Goal: Entertainment & Leisure: Consume media (video, audio)

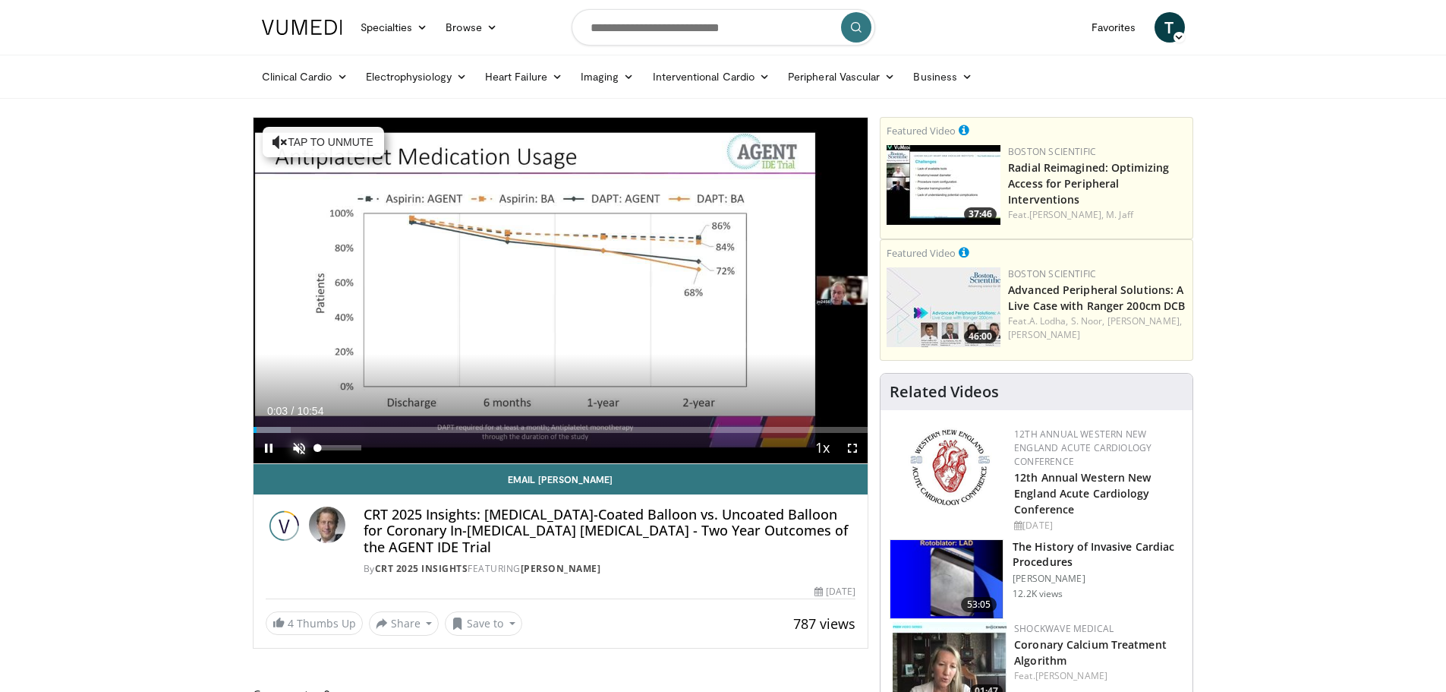
click at [298, 446] on span "Video Player" at bounding box center [299, 448] width 30 height 30
click at [783, 429] on div "Loaded : 7.62% 00:07 09:24" at bounding box center [561, 430] width 615 height 6
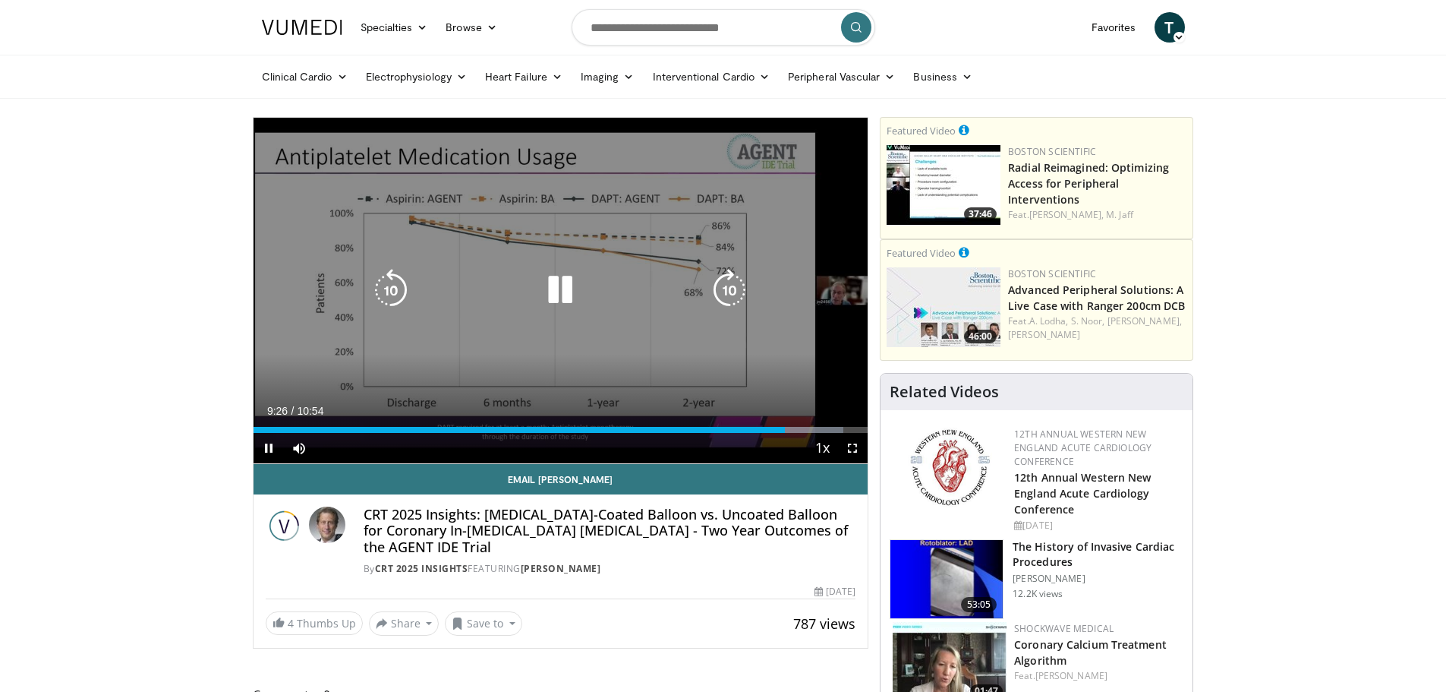
click at [558, 283] on icon "Video Player" at bounding box center [560, 290] width 43 height 43
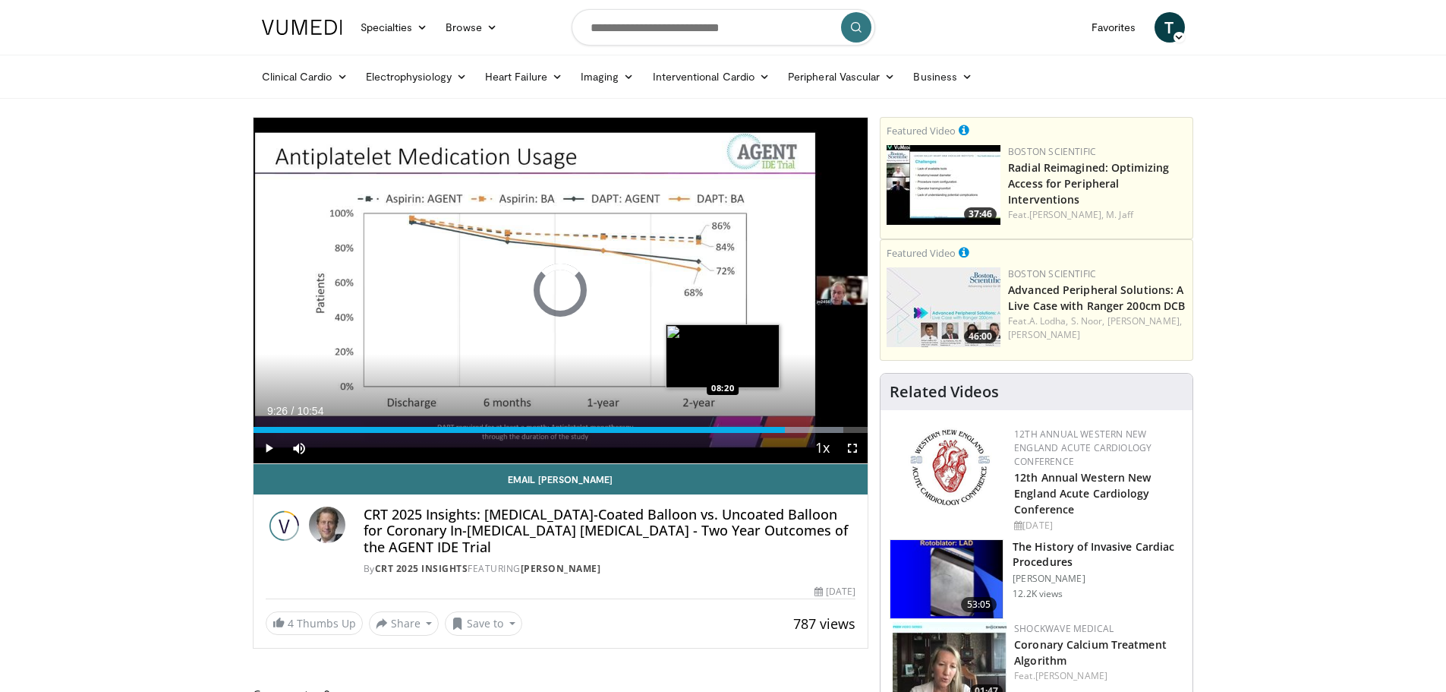
click at [723, 428] on div "09:26" at bounding box center [520, 430] width 532 height 6
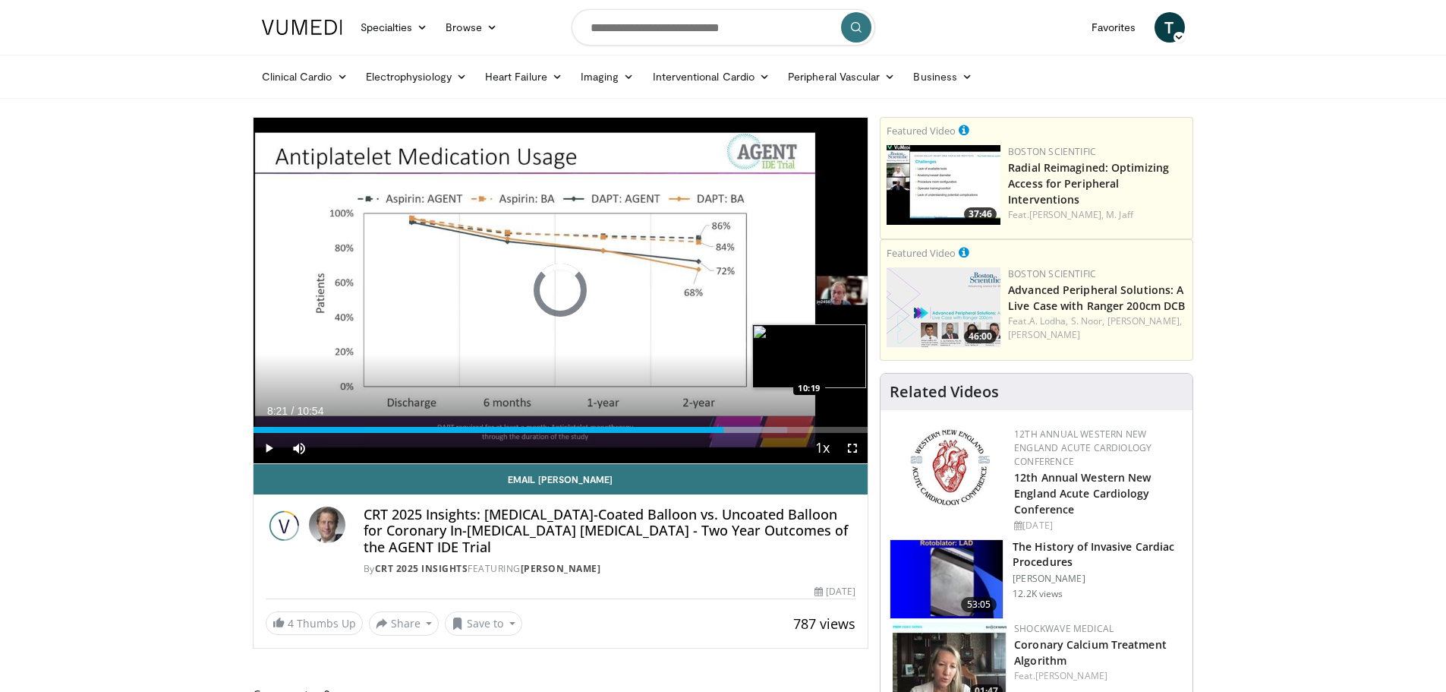
click at [834, 425] on div "Loaded : 86.89% 08:21 10:19" at bounding box center [561, 425] width 615 height 14
click at [844, 427] on div "Progress Bar" at bounding box center [851, 430] width 34 height 6
click at [704, 425] on div "Loaded : 100.00% 10:29 08:00" at bounding box center [561, 425] width 615 height 14
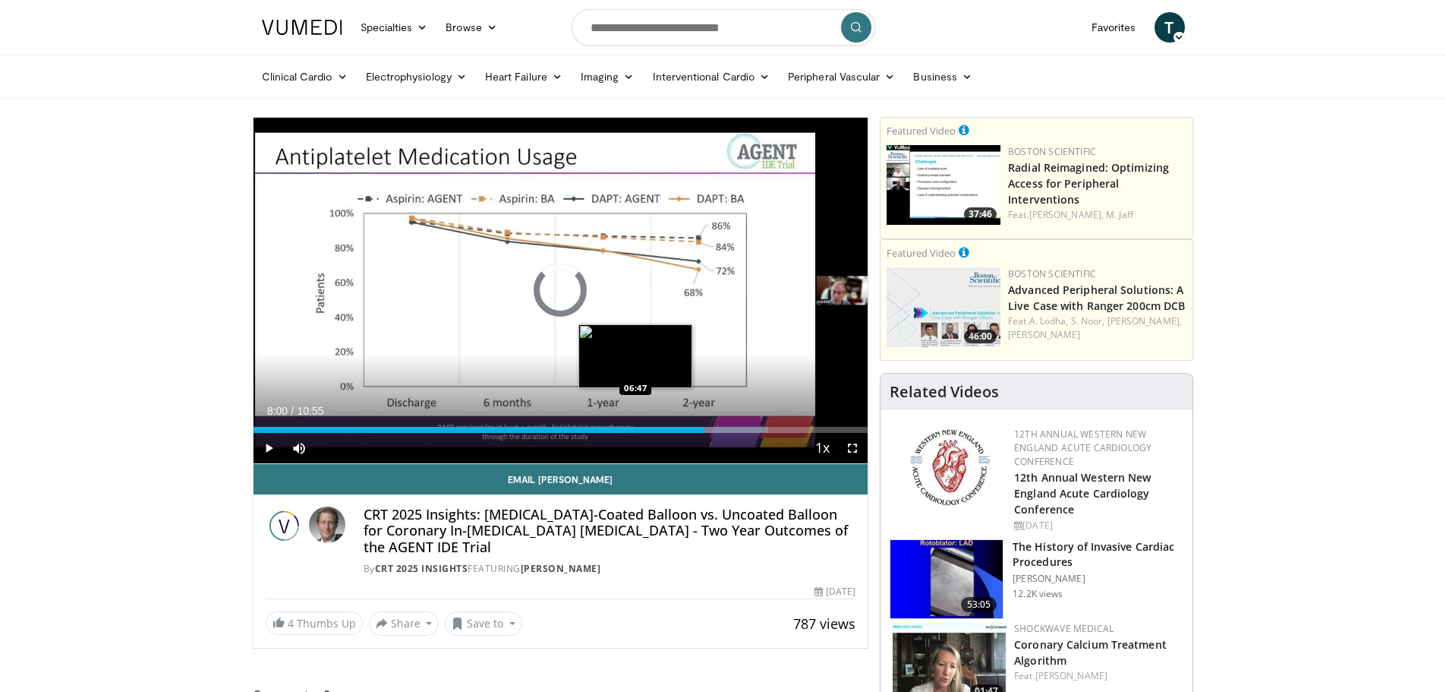
click at [634, 428] on div "08:00" at bounding box center [479, 430] width 451 height 6
click at [663, 425] on div "Loaded : 64.02% 06:45 07:15" at bounding box center [561, 425] width 615 height 14
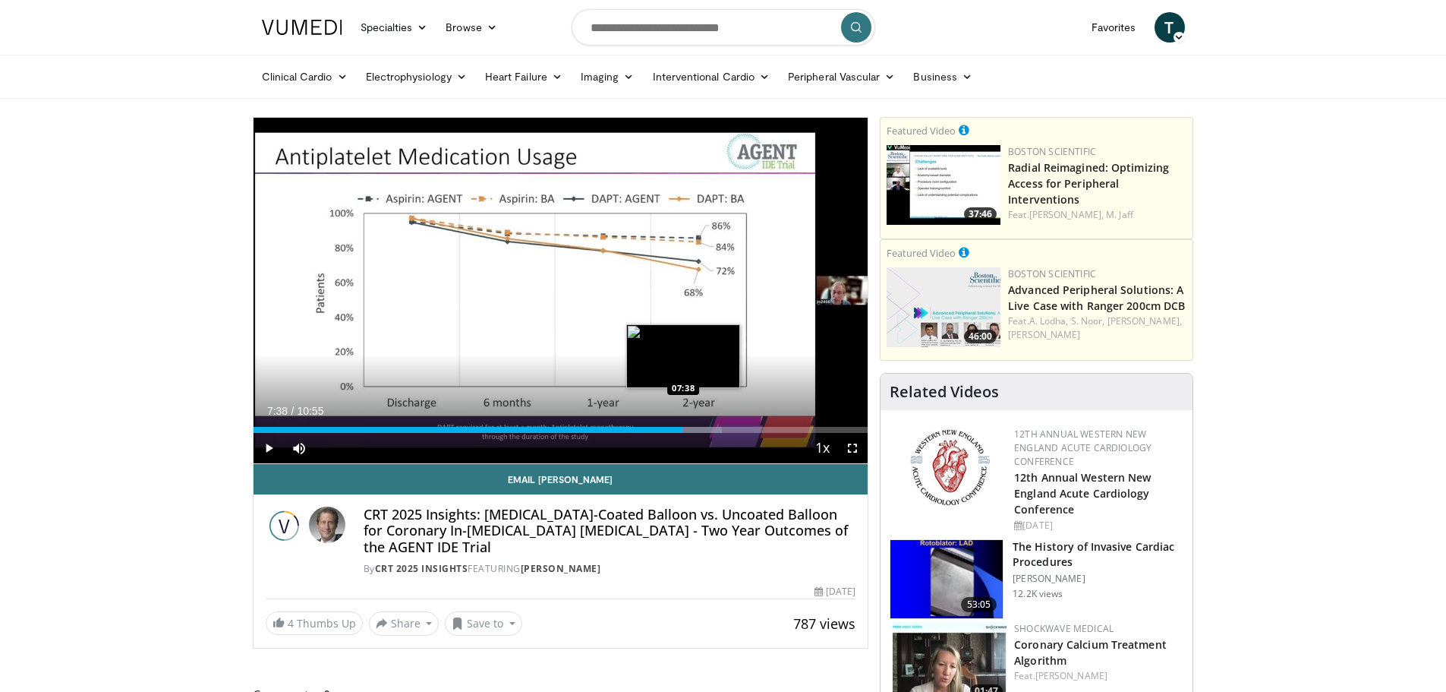
click at [683, 425] on div "Loaded : 76.21% 07:38 07:38" at bounding box center [561, 425] width 615 height 14
click at [704, 427] on div "Progress Bar" at bounding box center [698, 430] width 83 height 6
click at [725, 425] on div "Loaded : 82.44% 07:59 08:23" at bounding box center [561, 425] width 615 height 14
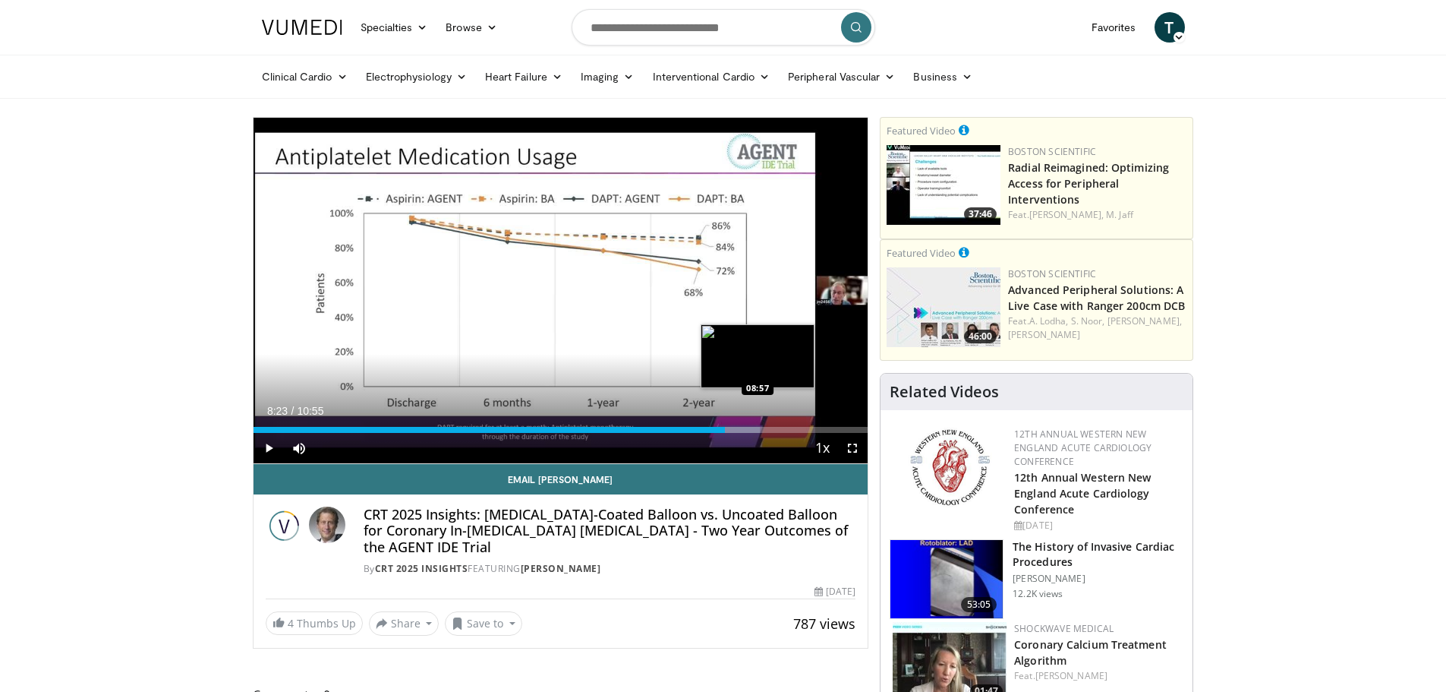
click at [758, 418] on div "Loaded : 82.44% 08:23 08:57" at bounding box center [561, 425] width 615 height 14
